Goal: Information Seeking & Learning: Learn about a topic

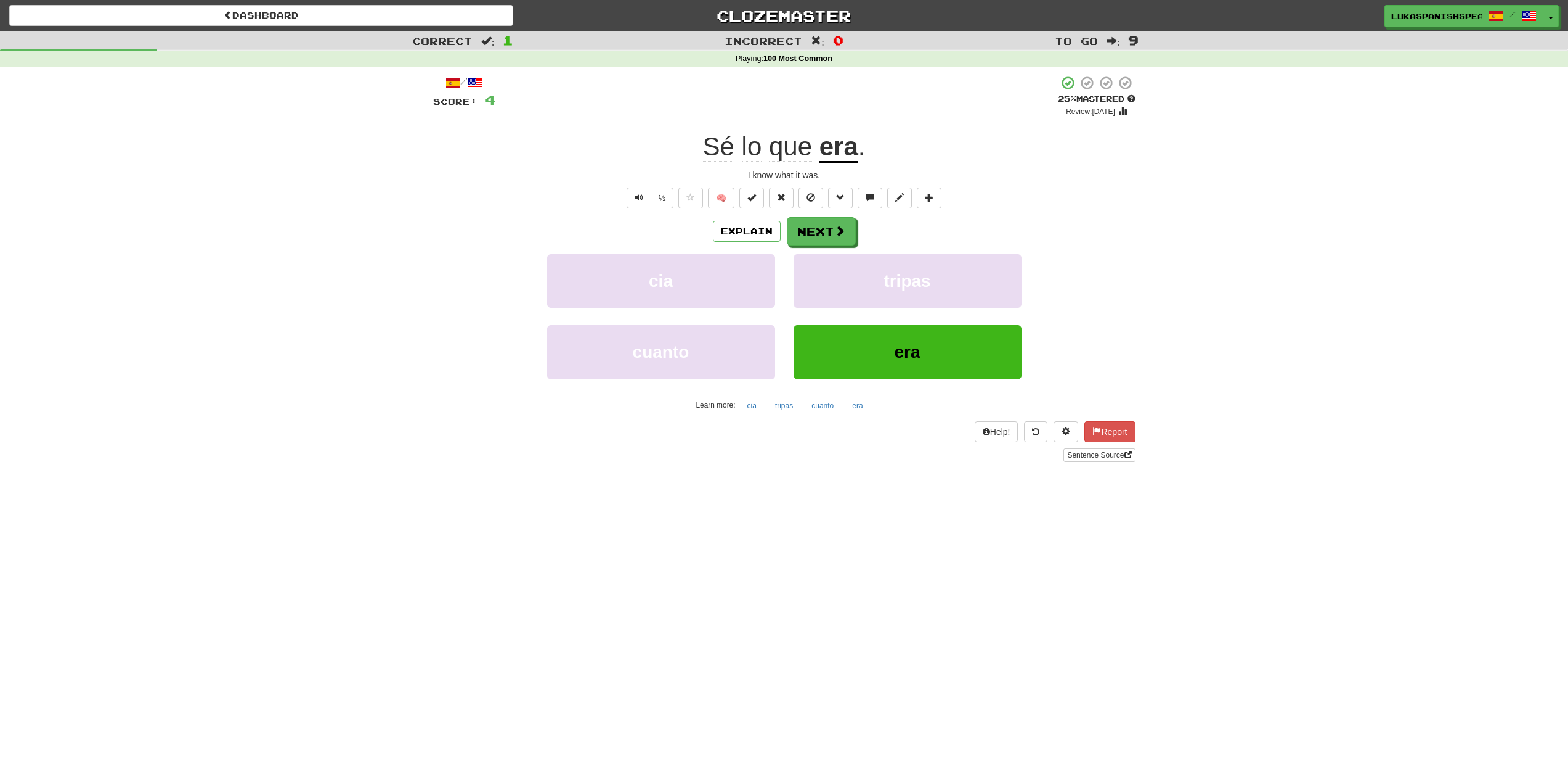
click at [1380, 250] on div "Correct : 1 Incorrect : 0 To go : 9 Playing : 100 Most Common / Score: 4 + 4 25…" at bounding box center [784, 256] width 1568 height 448
click at [1351, 319] on div "Correct : 1 Incorrect : 0 To go : 9 Playing : 100 Most Common / Score: 4 + 4 25…" at bounding box center [784, 256] width 1568 height 448
click at [813, 237] on button "Next" at bounding box center [822, 231] width 69 height 28
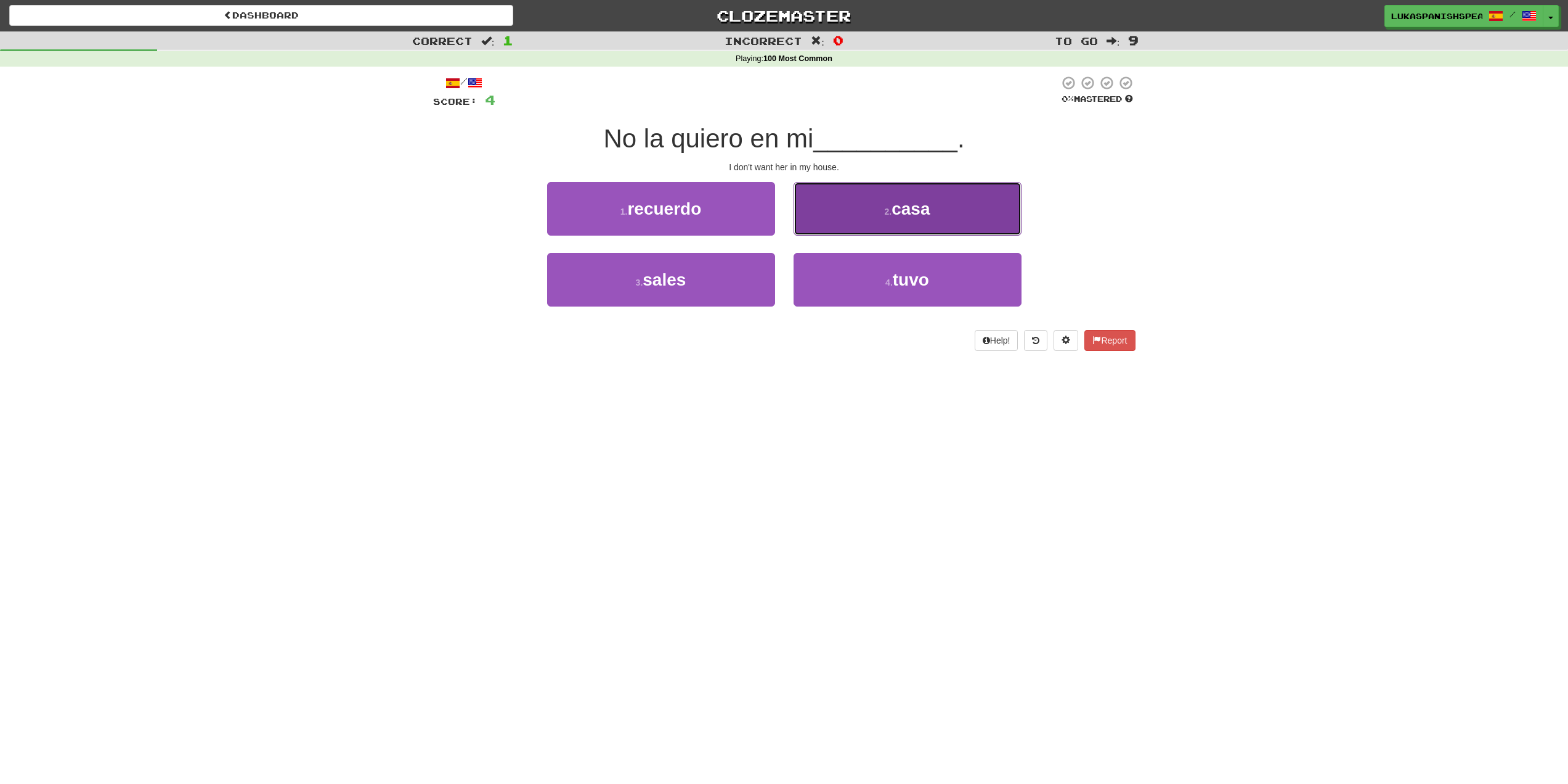
click at [870, 199] on button "2 . casa" at bounding box center [907, 208] width 228 height 53
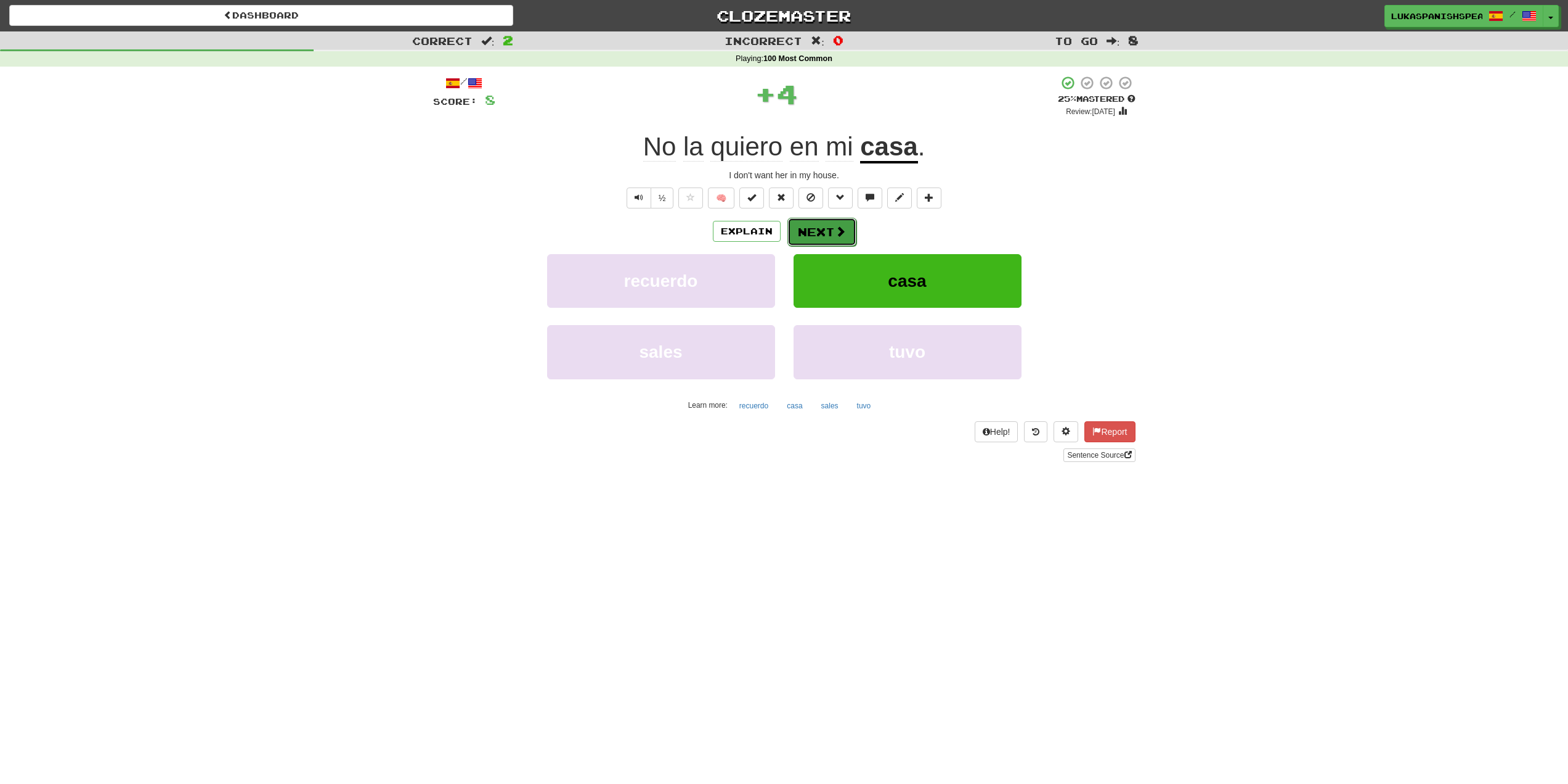
click at [812, 222] on button "Next" at bounding box center [822, 231] width 69 height 28
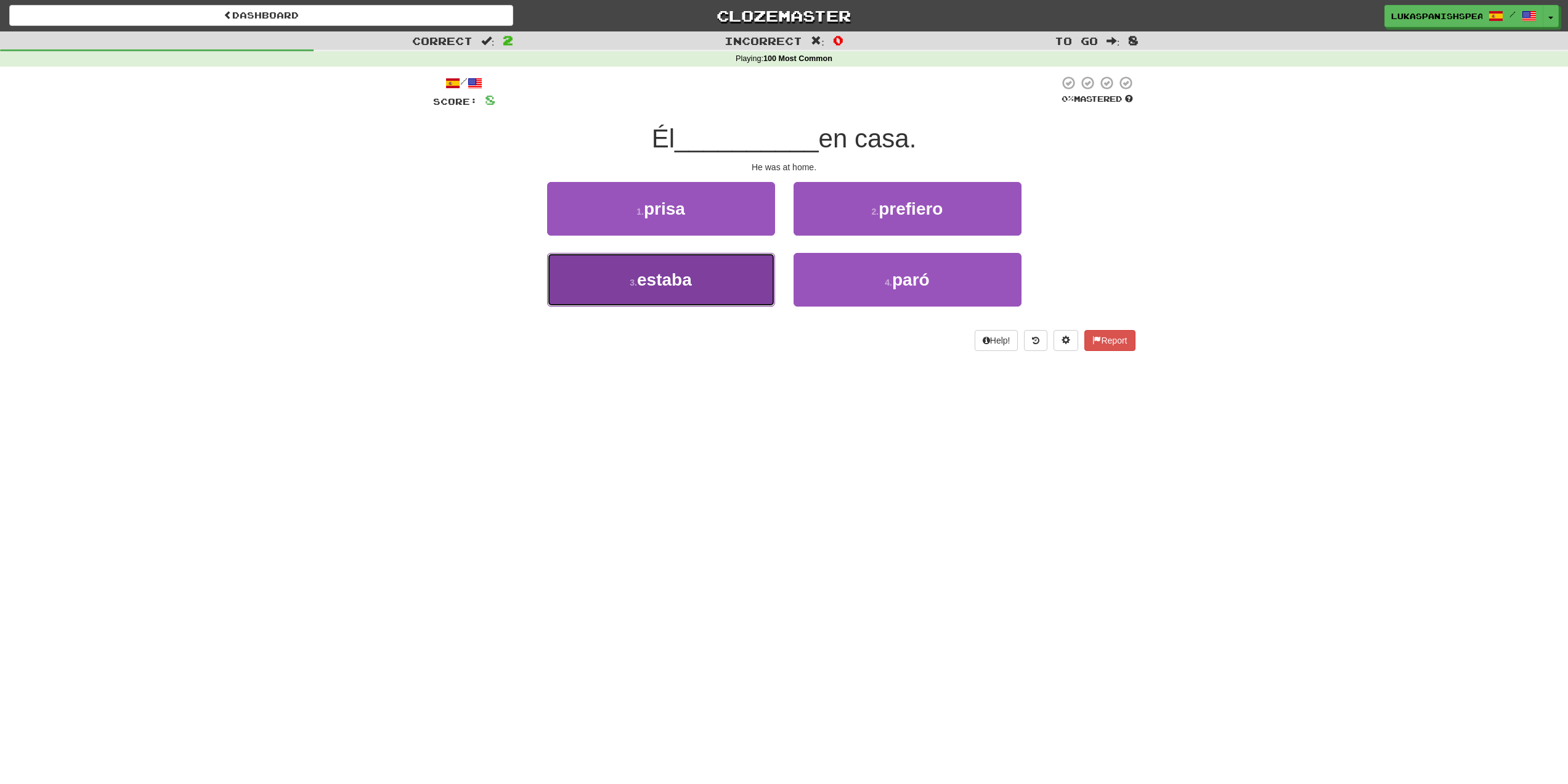
click at [749, 290] on button "3 . estaba" at bounding box center [661, 280] width 228 height 53
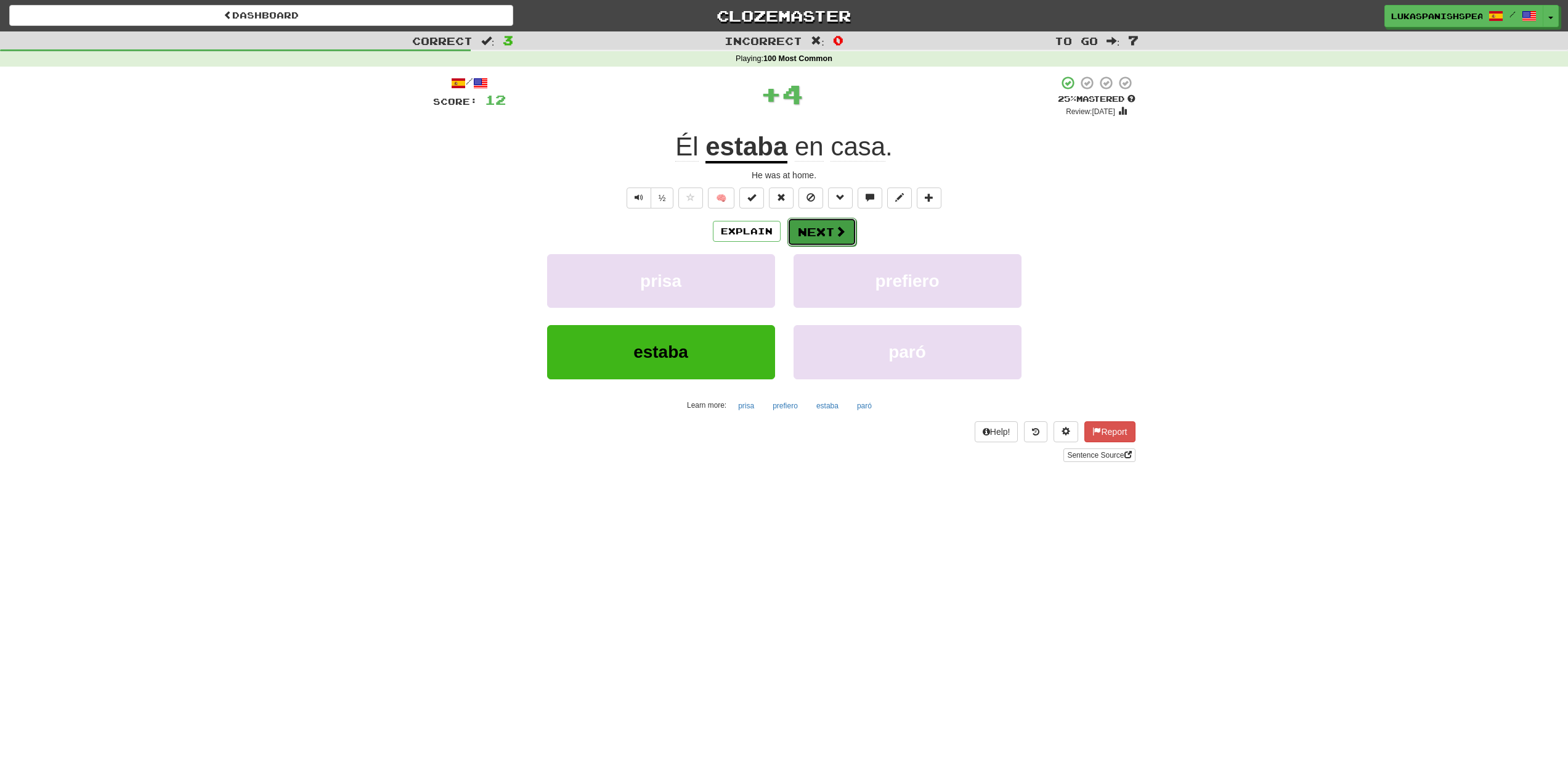
click at [839, 223] on button "Next" at bounding box center [822, 231] width 69 height 28
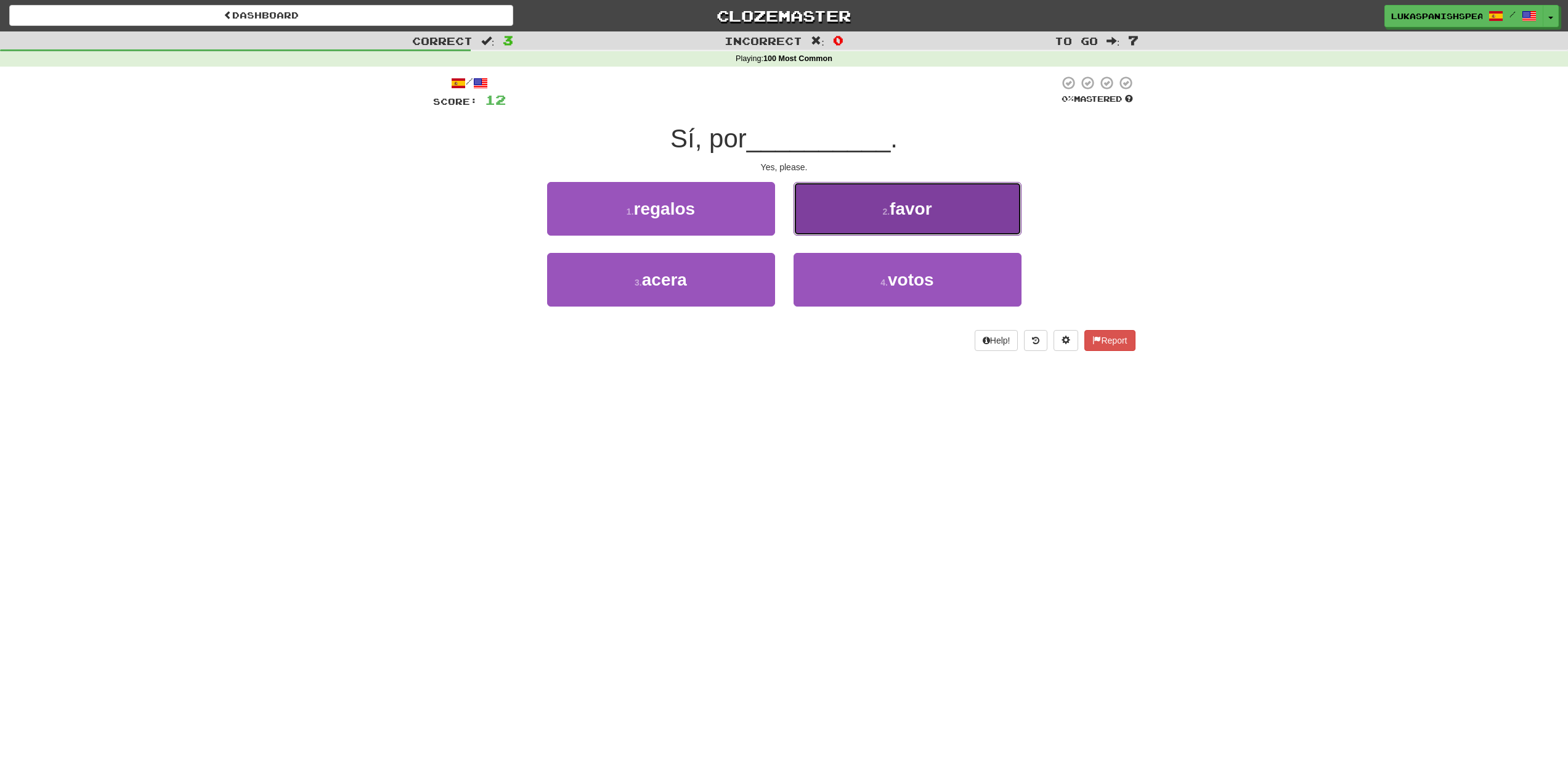
click at [907, 222] on button "2 . favor" at bounding box center [907, 208] width 228 height 53
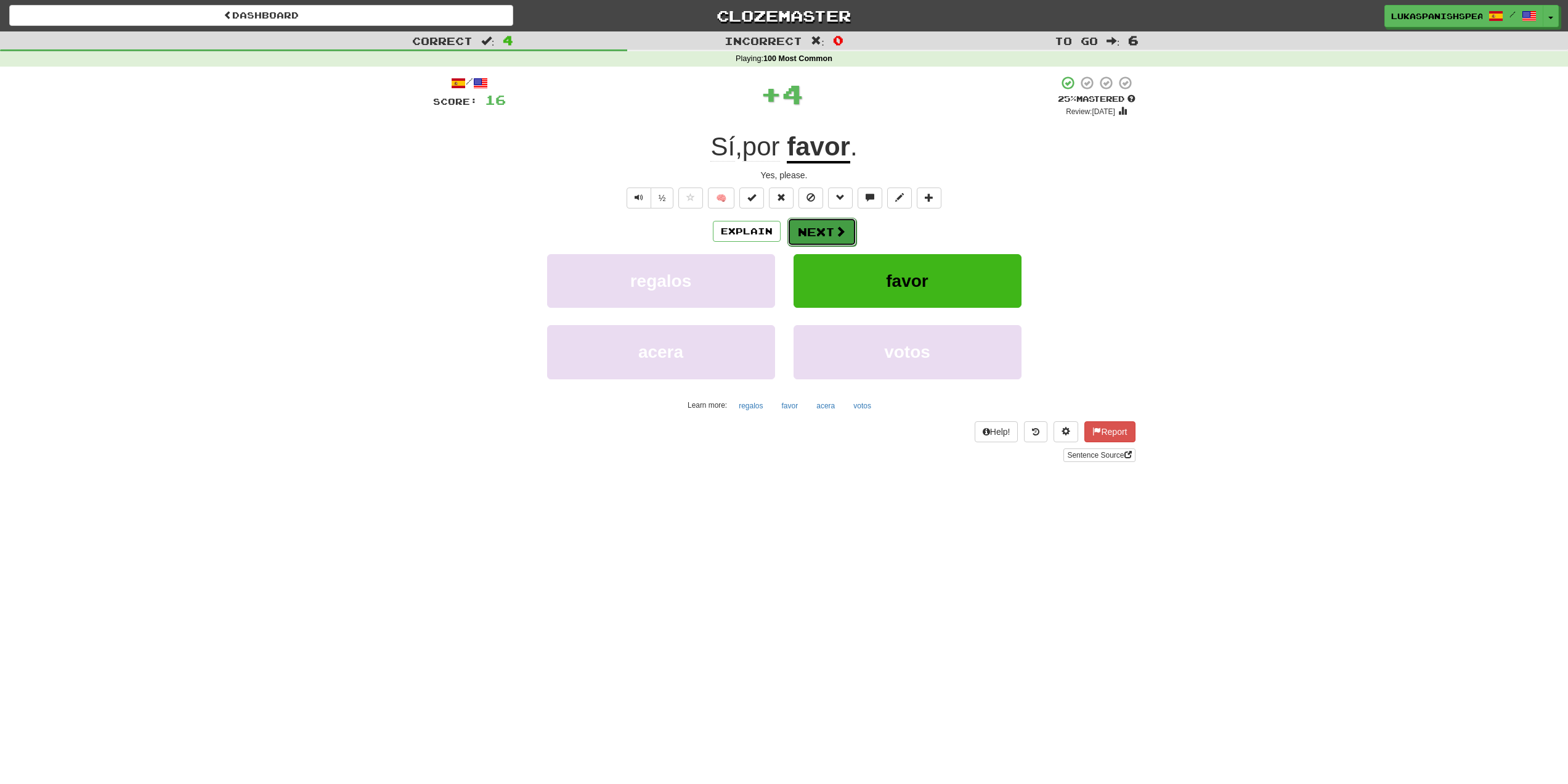
click at [826, 225] on button "Next" at bounding box center [822, 231] width 69 height 28
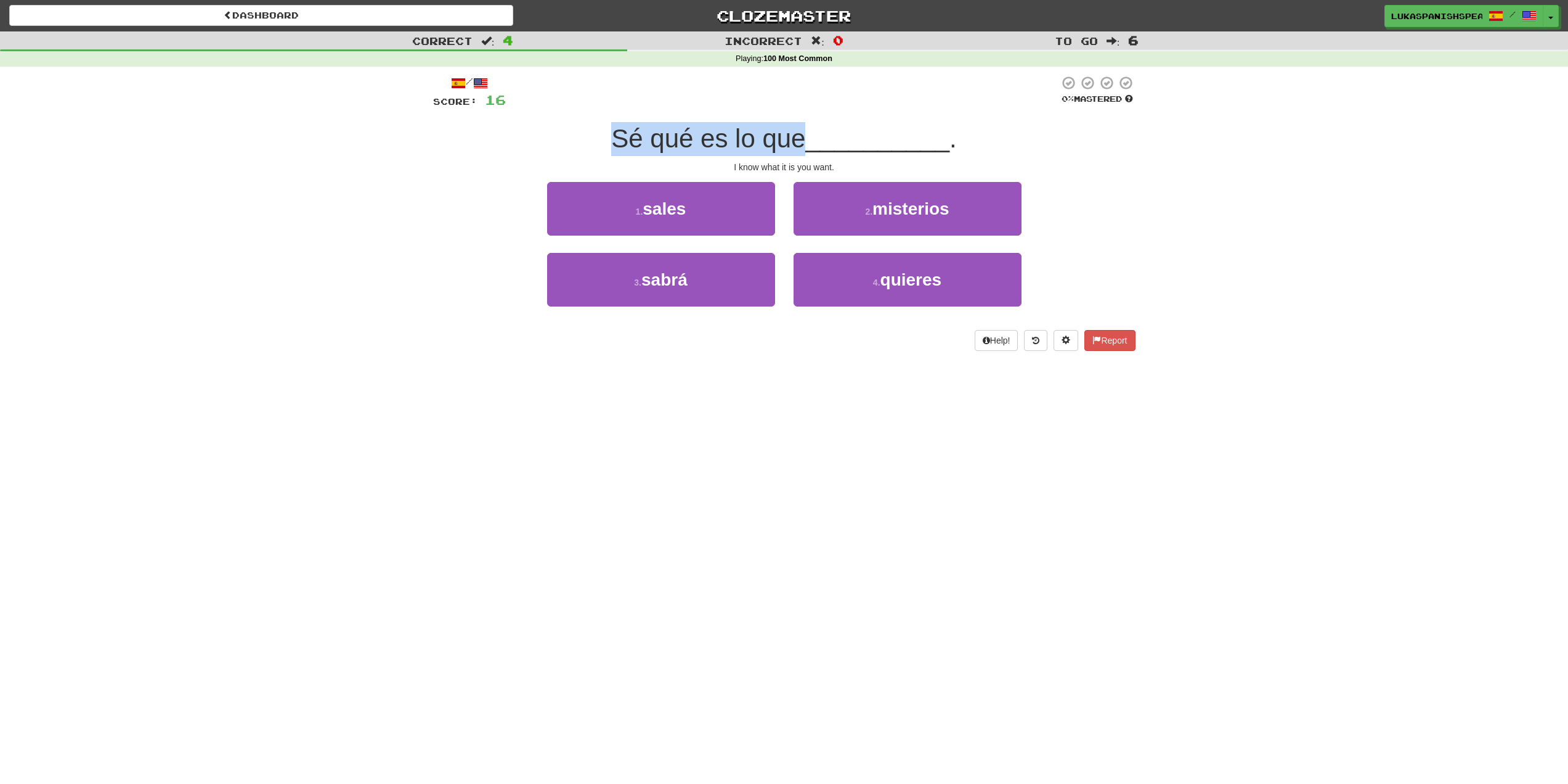
drag, startPoint x: 604, startPoint y: 140, endPoint x: 795, endPoint y: 139, distance: 191.0
click at [795, 139] on div "Sé qué es lo que __________ ." at bounding box center [784, 139] width 703 height 34
click at [811, 139] on span "__________" at bounding box center [877, 139] width 145 height 29
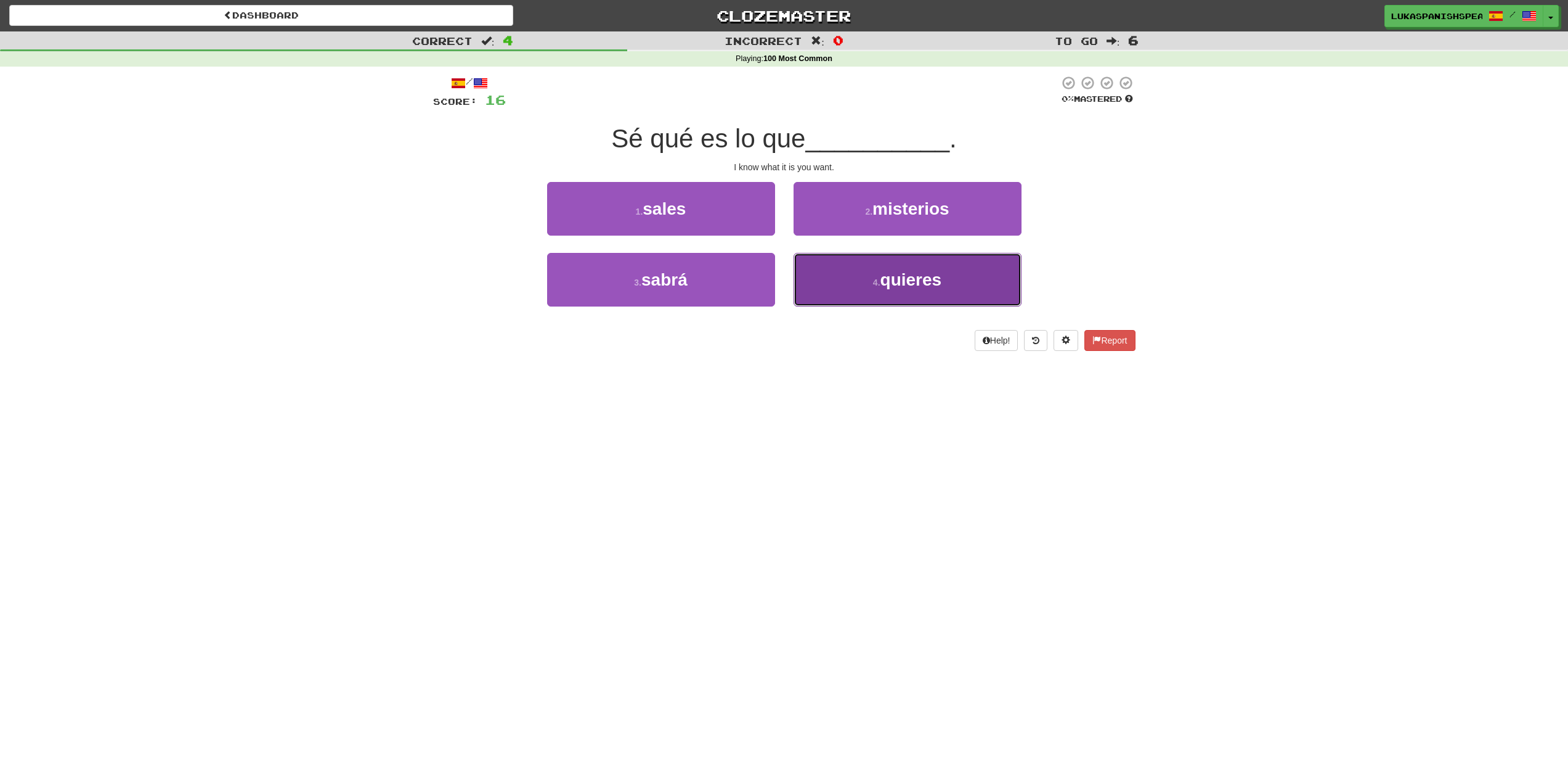
click at [876, 267] on button "4 . quieres" at bounding box center [907, 280] width 228 height 53
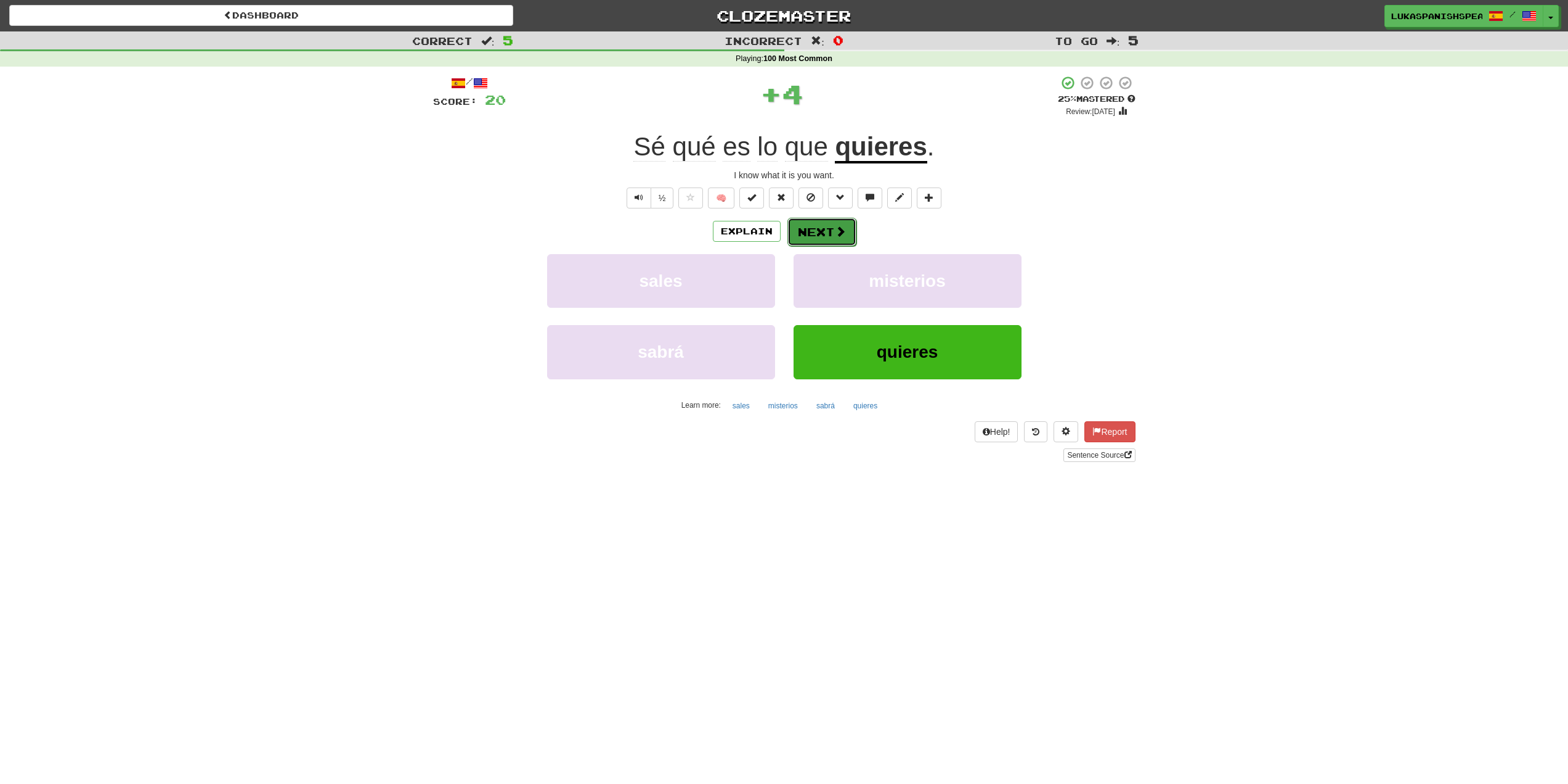
click at [809, 227] on button "Next" at bounding box center [822, 231] width 69 height 28
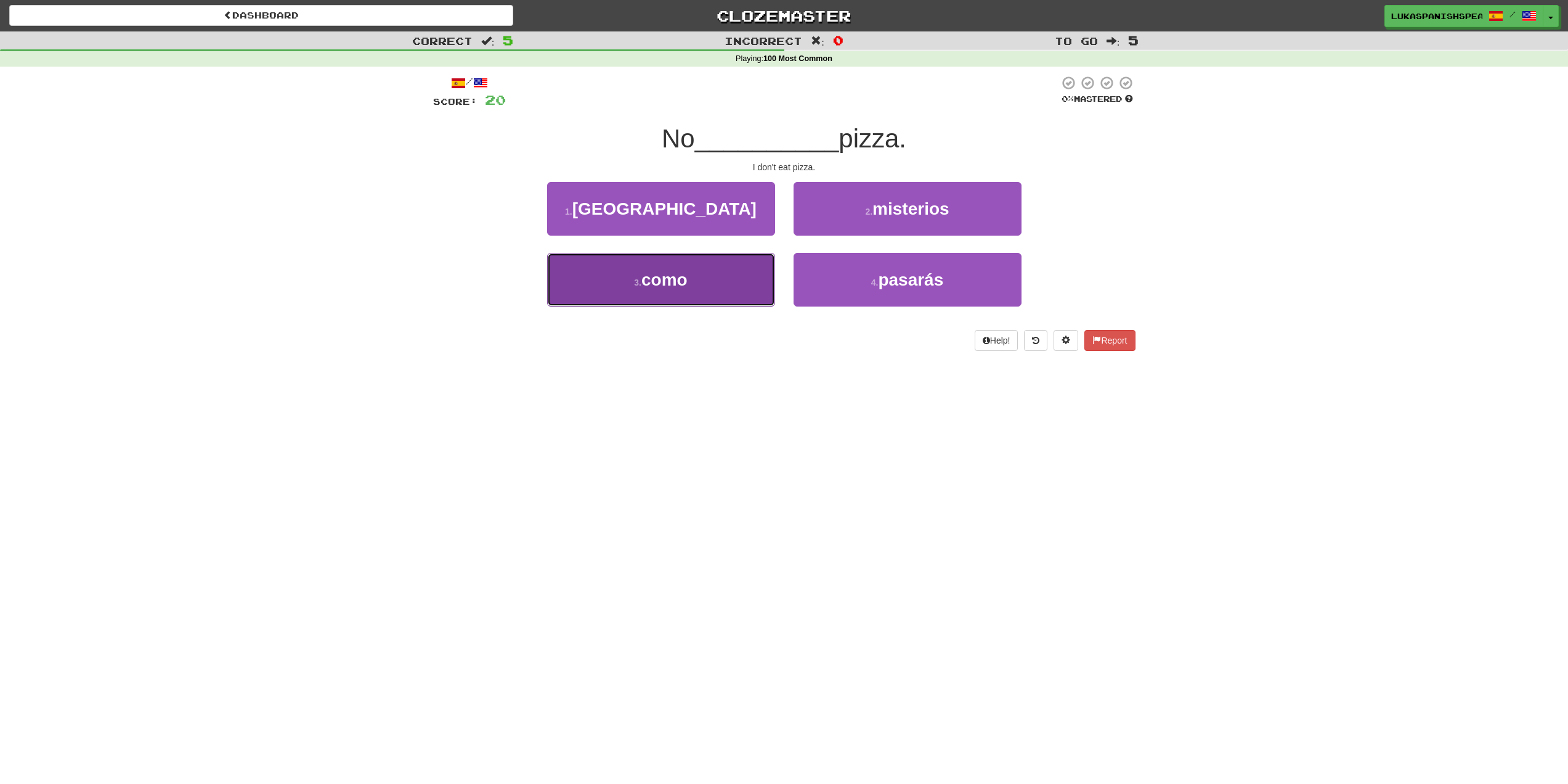
click at [723, 271] on button "3 . como" at bounding box center [661, 280] width 228 height 53
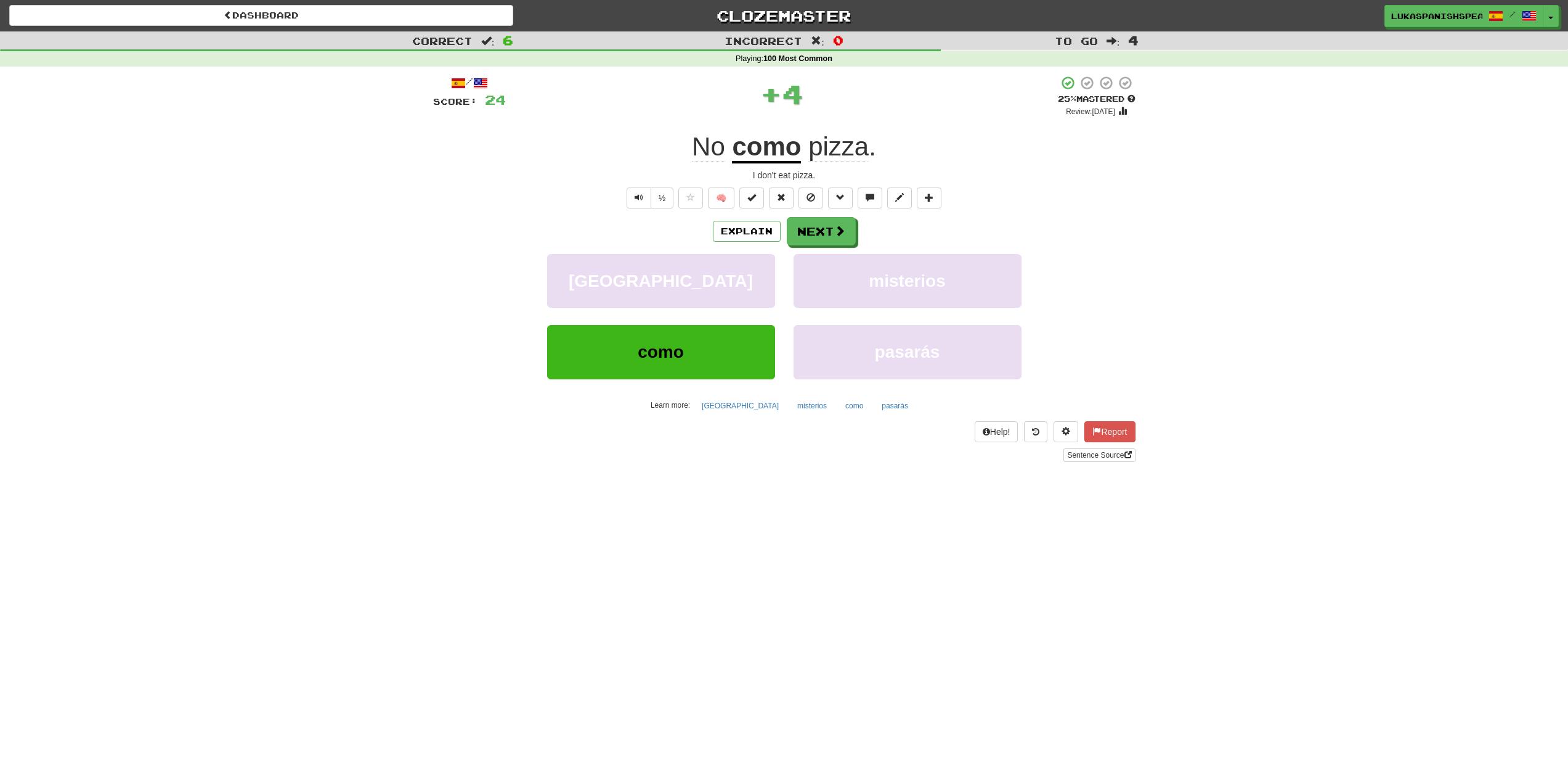
click at [823, 213] on div "/ Score: 24 + 4 25 % Mastered Review: [DATE] No como pizza . I don't eat pizza.…" at bounding box center [784, 268] width 703 height 386
click at [831, 232] on button "Next" at bounding box center [822, 231] width 69 height 28
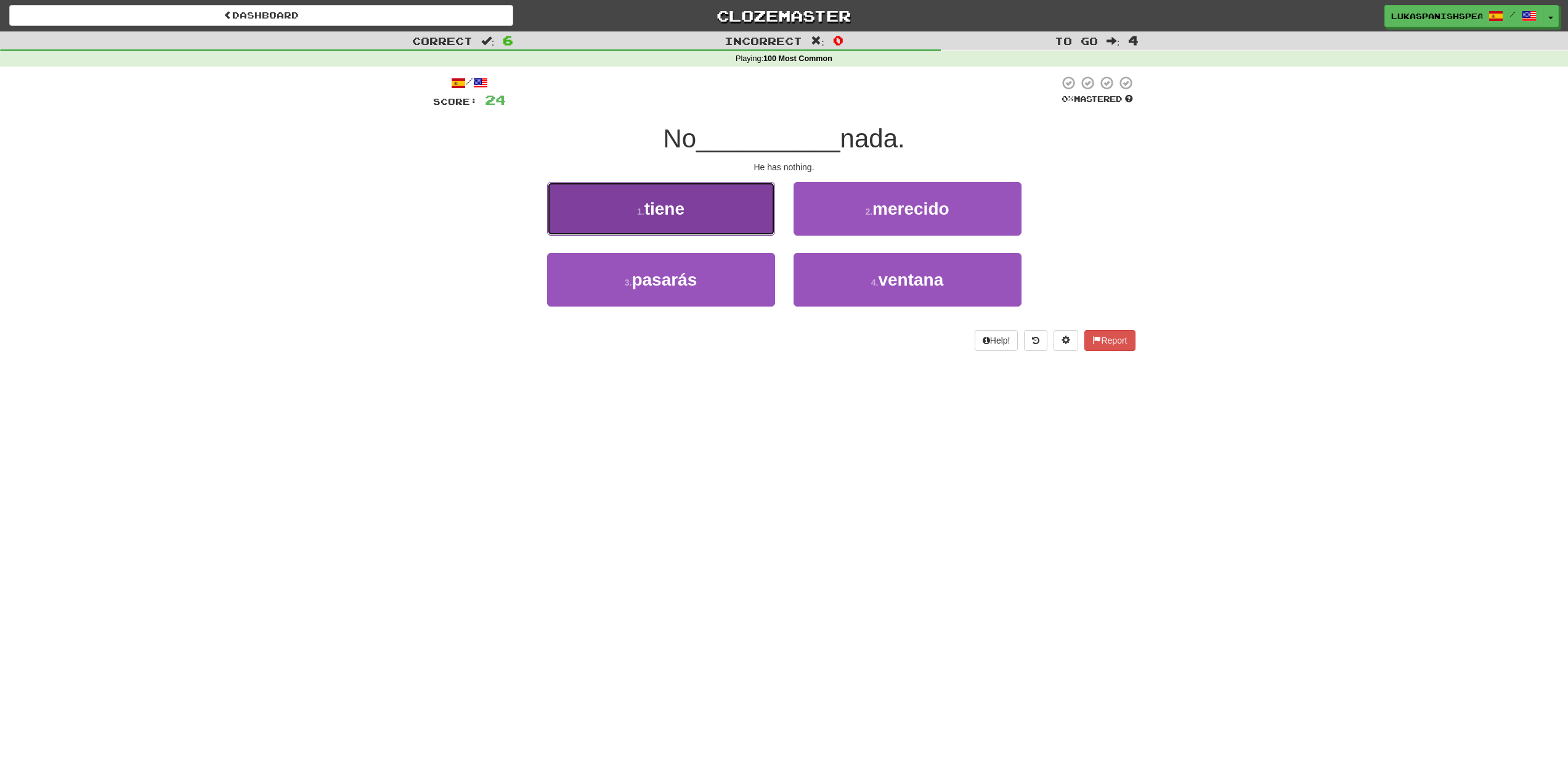
click at [742, 207] on button "1 . tiene" at bounding box center [661, 208] width 228 height 53
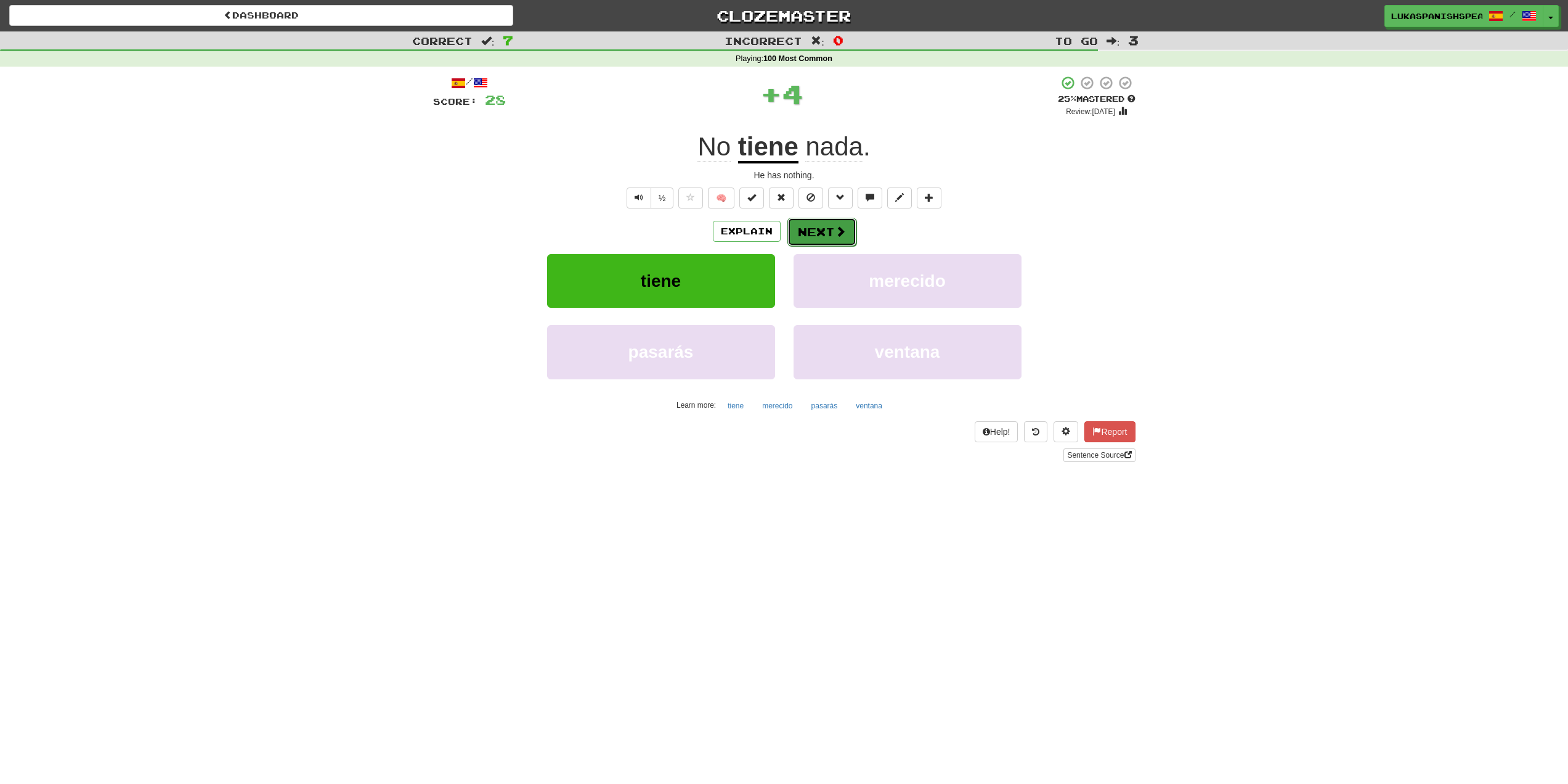
click at [827, 229] on button "Next" at bounding box center [822, 231] width 69 height 28
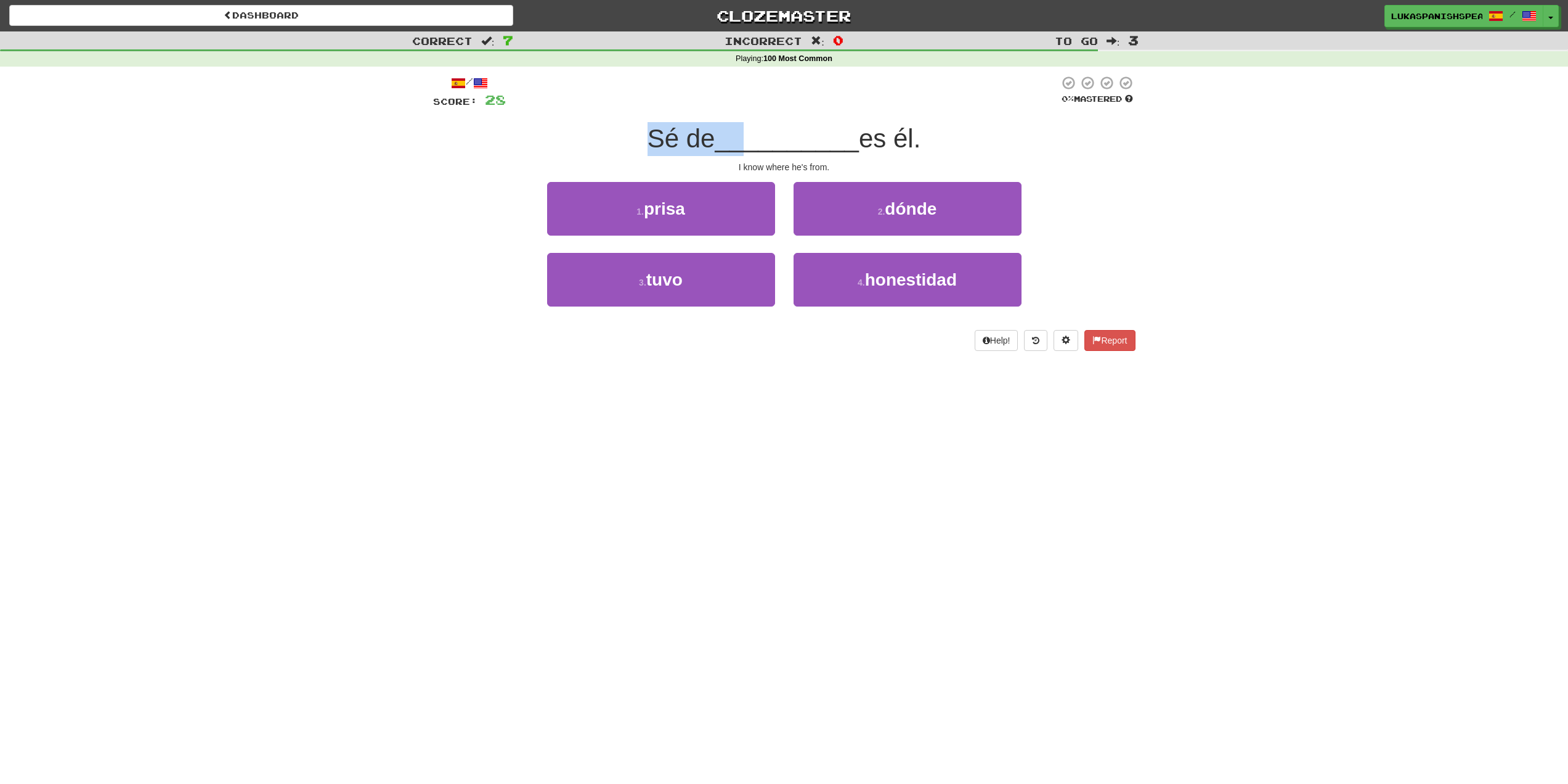
drag, startPoint x: 643, startPoint y: 143, endPoint x: 743, endPoint y: 142, distance: 100.0
click at [743, 142] on div "Sé de __________ es él." at bounding box center [784, 139] width 703 height 34
click at [862, 138] on span "es él." at bounding box center [890, 139] width 62 height 29
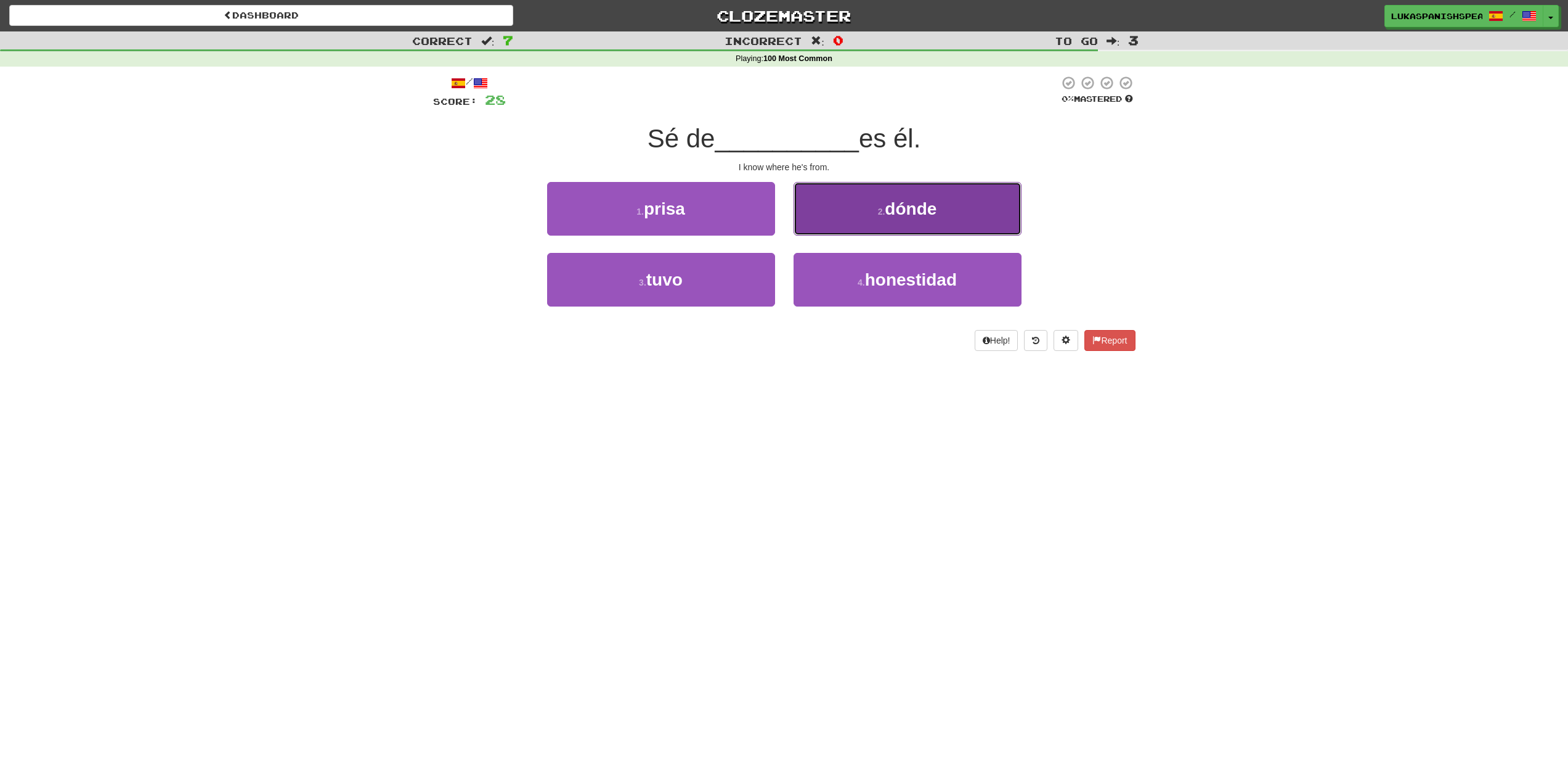
click at [889, 216] on span "dónde" at bounding box center [911, 208] width 52 height 19
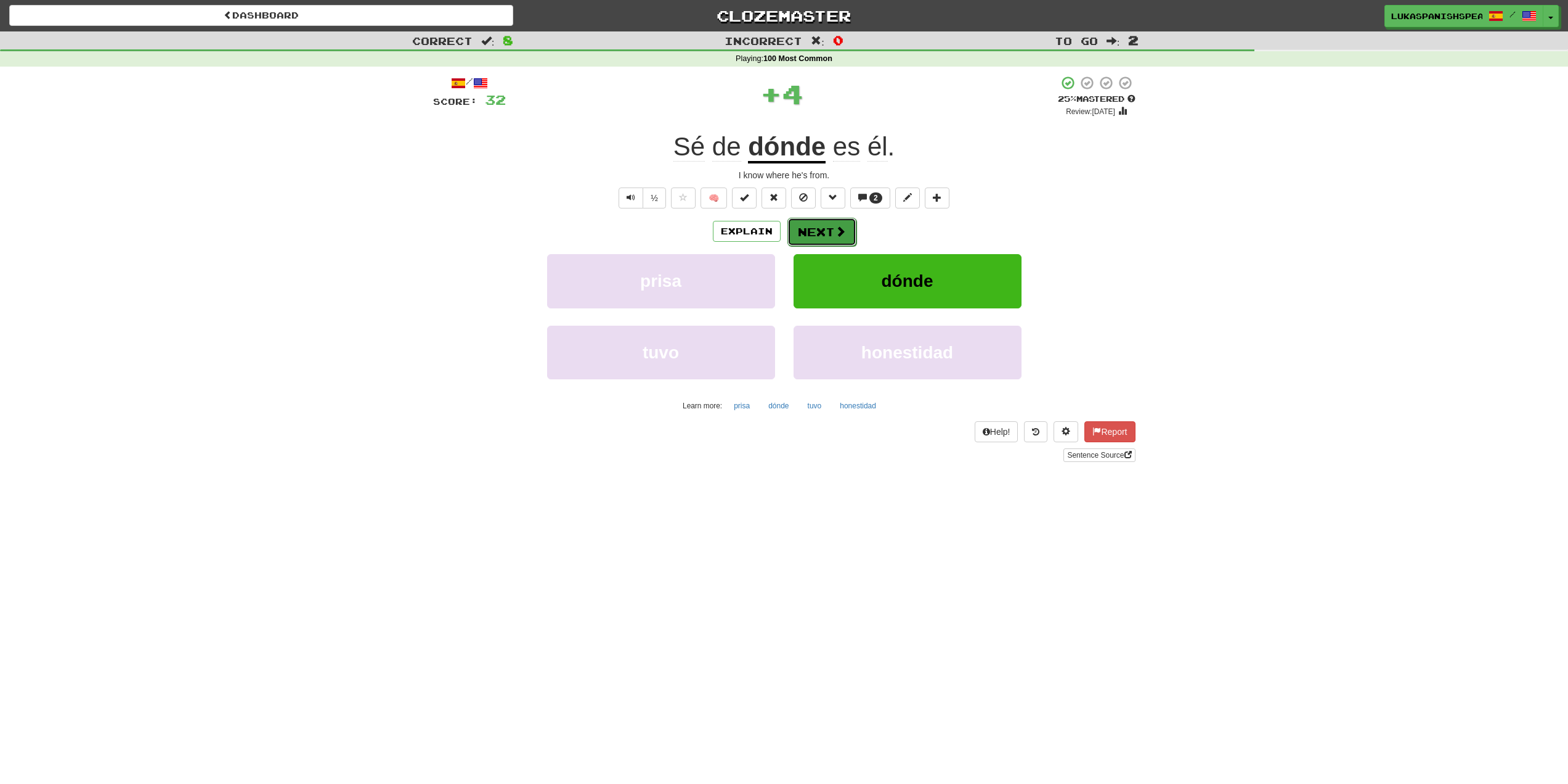
click at [823, 220] on button "Next" at bounding box center [822, 231] width 69 height 28
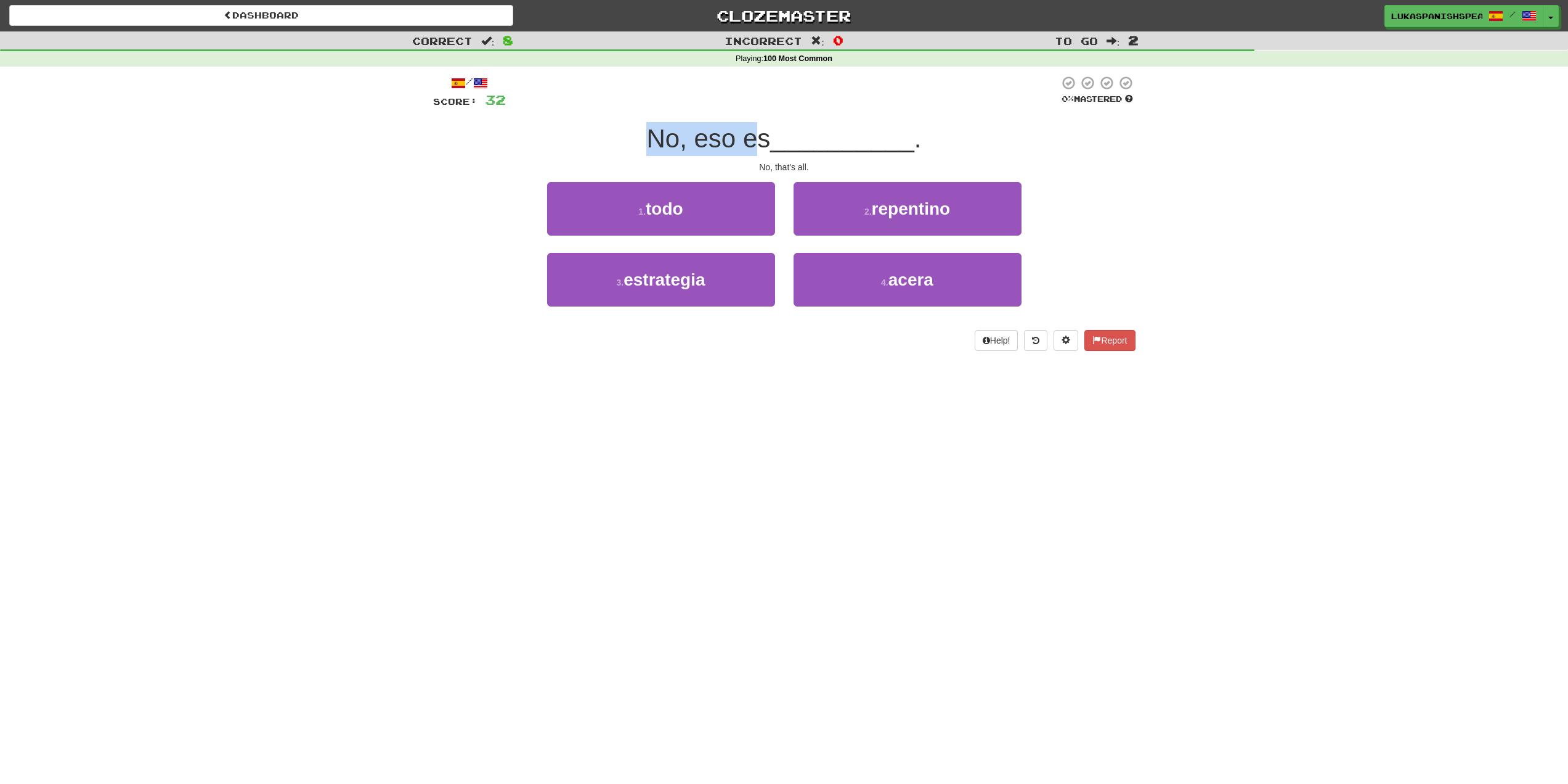
drag, startPoint x: 647, startPoint y: 145, endPoint x: 758, endPoint y: 145, distance: 111.0
click at [758, 145] on span "No, eso es" at bounding box center [709, 139] width 124 height 29
click at [785, 145] on span "__________" at bounding box center [843, 139] width 145 height 29
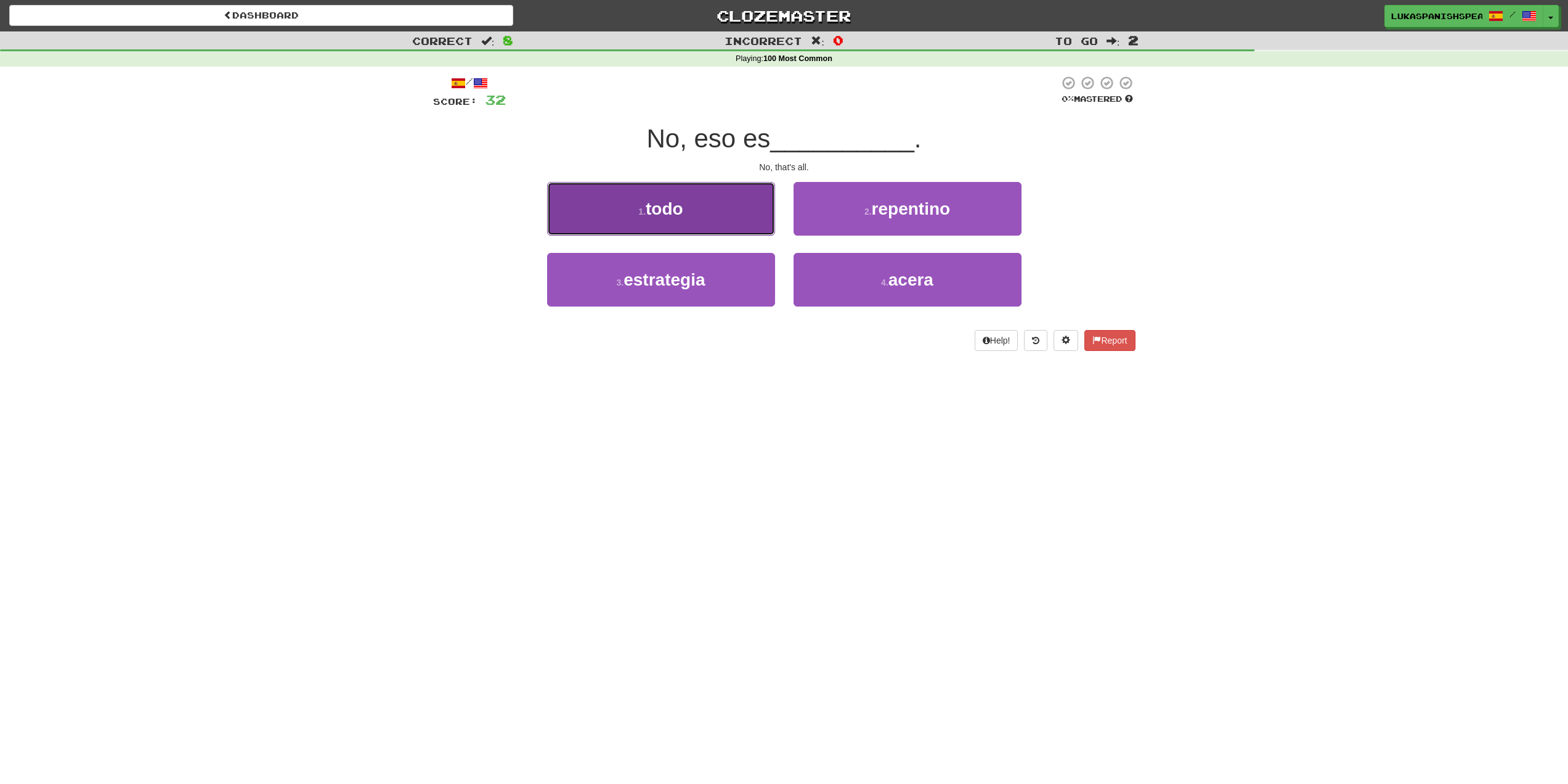
click at [705, 208] on button "1 . todo" at bounding box center [661, 208] width 228 height 53
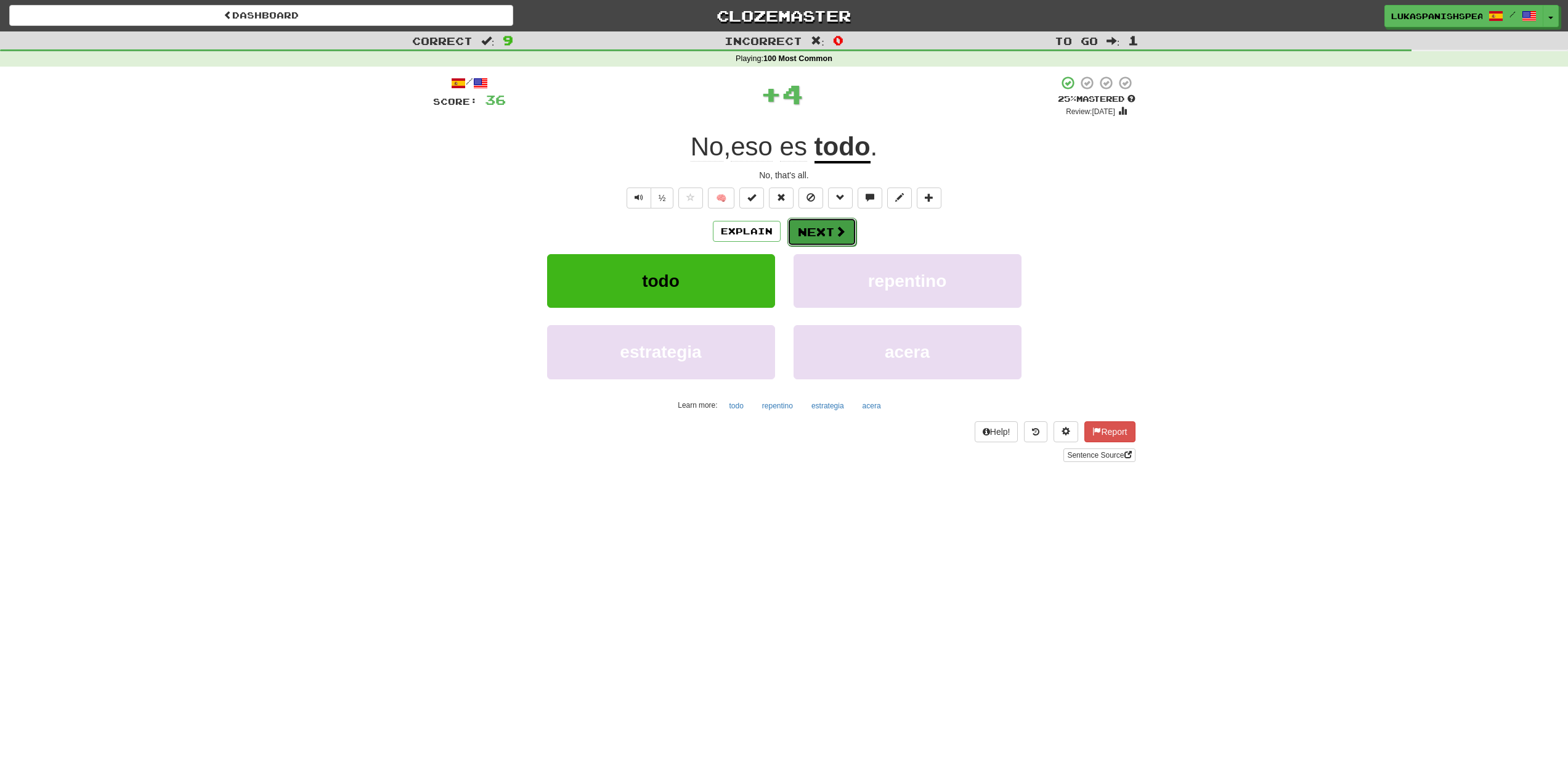
click at [835, 231] on span at bounding box center [840, 231] width 11 height 11
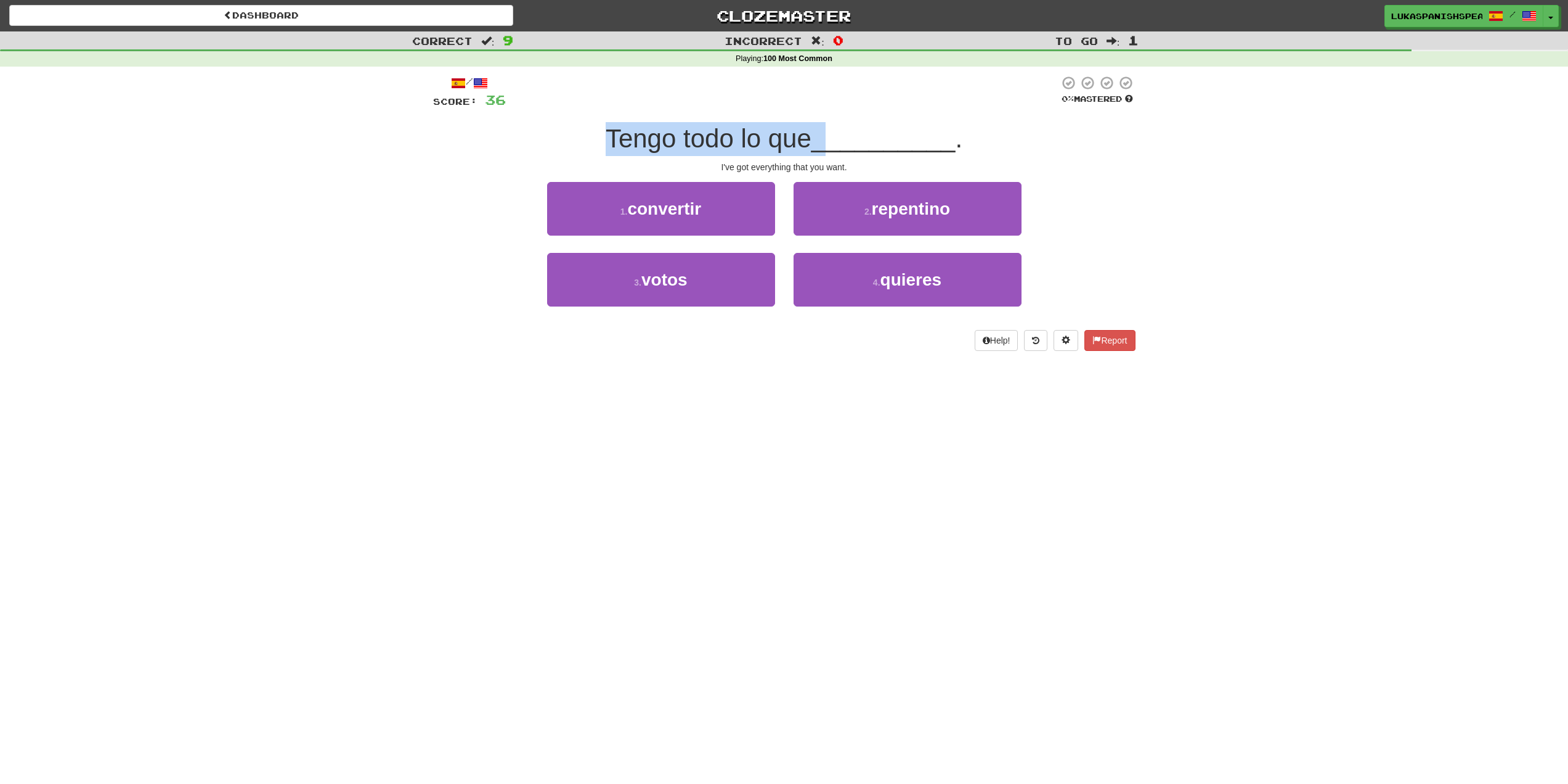
drag, startPoint x: 615, startPoint y: 133, endPoint x: 829, endPoint y: 132, distance: 214.0
click at [829, 132] on div "Tengo todo lo que __________ ." at bounding box center [784, 139] width 703 height 34
click at [777, 149] on span "Tengo todo lo que" at bounding box center [708, 139] width 206 height 29
drag, startPoint x: 723, startPoint y: 164, endPoint x: 846, endPoint y: 164, distance: 123.0
click at [846, 164] on div "I've got everything that you want." at bounding box center [784, 167] width 703 height 12
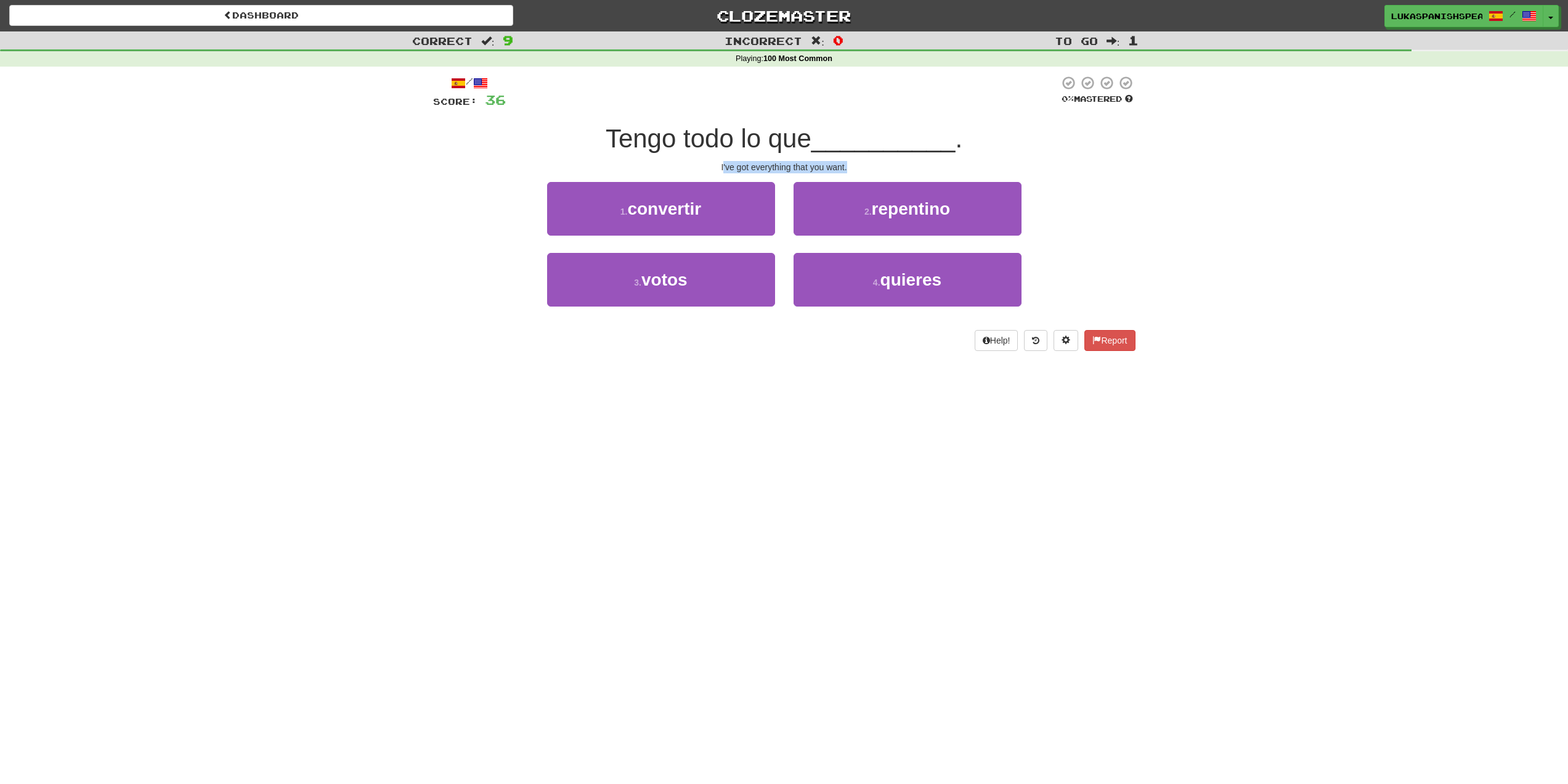
click at [807, 164] on div "I've got everything that you want." at bounding box center [784, 167] width 703 height 12
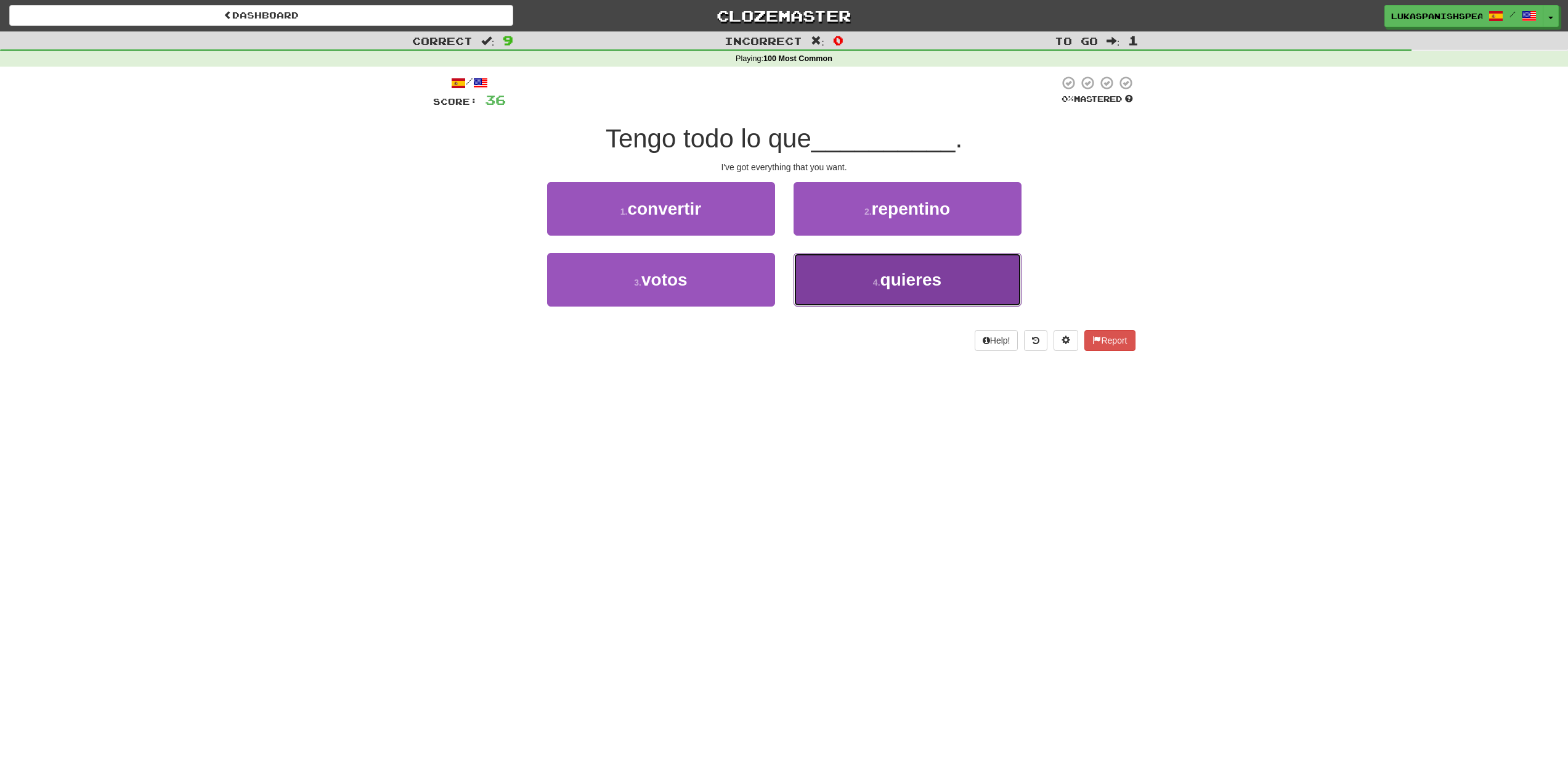
click at [832, 282] on button "4 . quieres" at bounding box center [907, 280] width 228 height 53
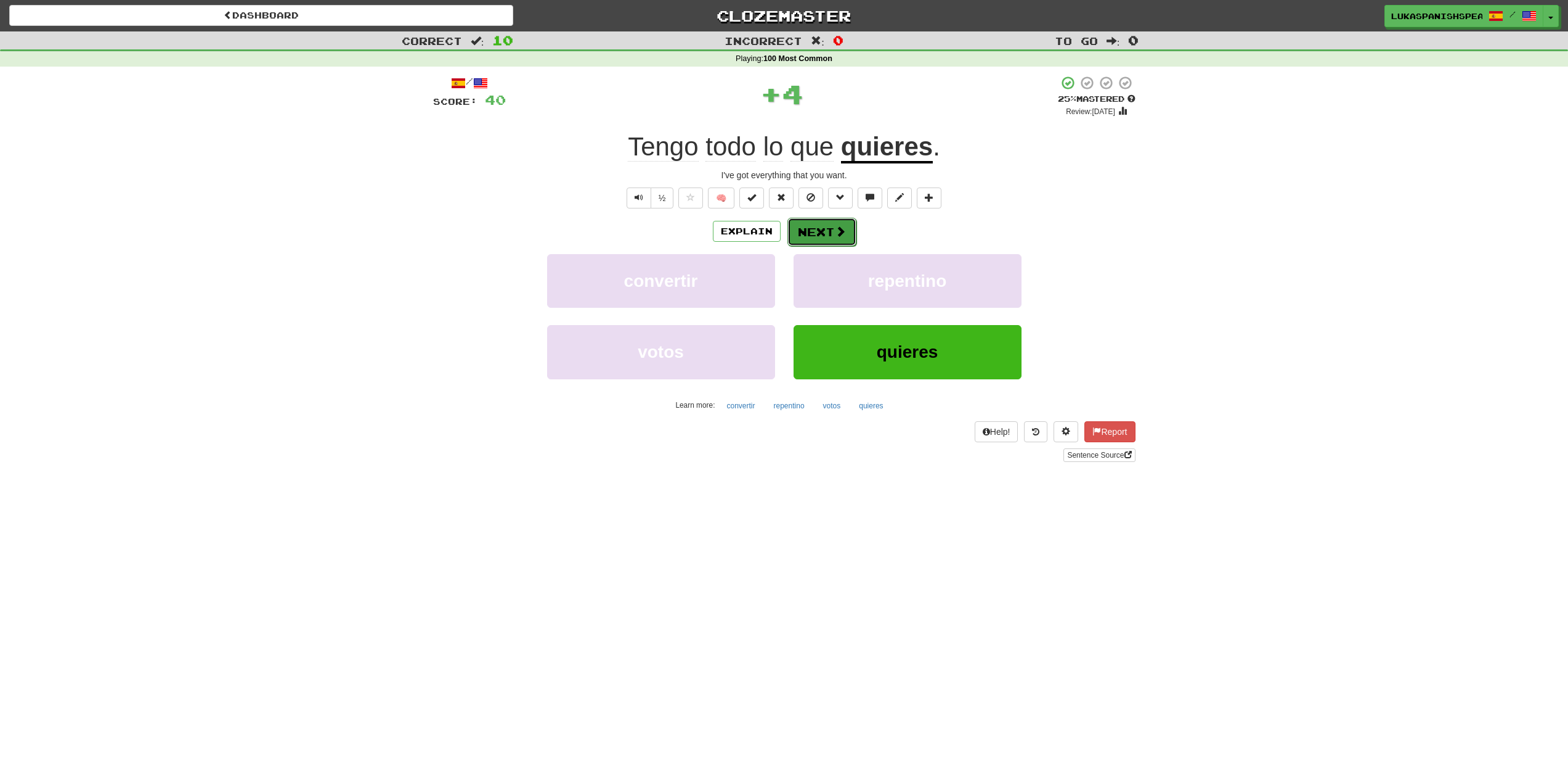
click at [845, 236] on button "Next" at bounding box center [822, 231] width 69 height 28
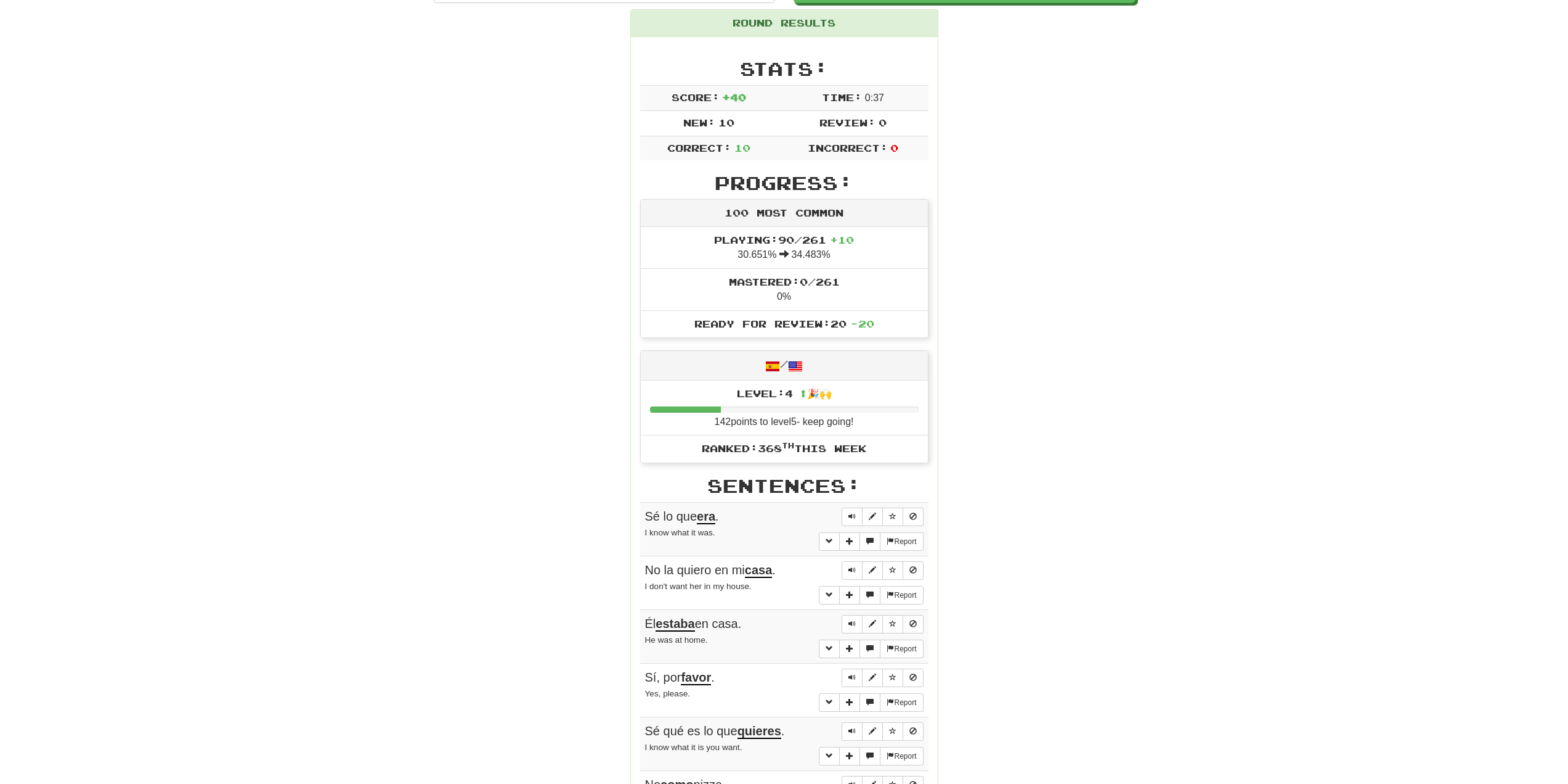
scroll to position [185, 0]
